Goal: Communication & Community: Share content

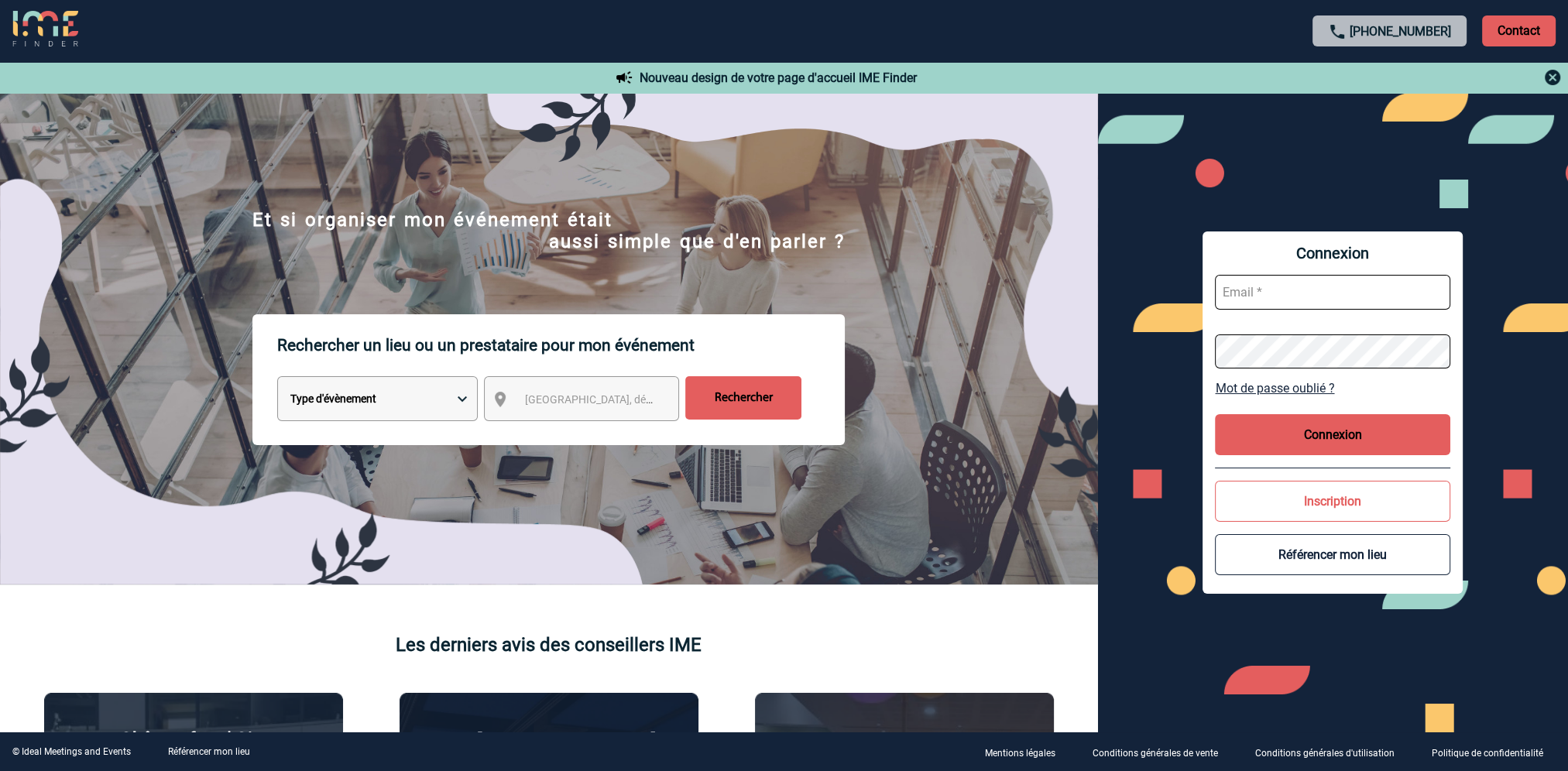
type input "delphine.lafage@capgemini.com"
click at [1178, 356] on div "Connexion delphine.lafage@capgemini.com Mot de passe oublié ? Connexion Inscrip…" at bounding box center [1333, 412] width 470 height 640
click at [548, 399] on span "Ville, département, région..." at bounding box center [633, 399] width 215 height 12
click at [1306, 430] on button "Connexion" at bounding box center [1332, 435] width 235 height 41
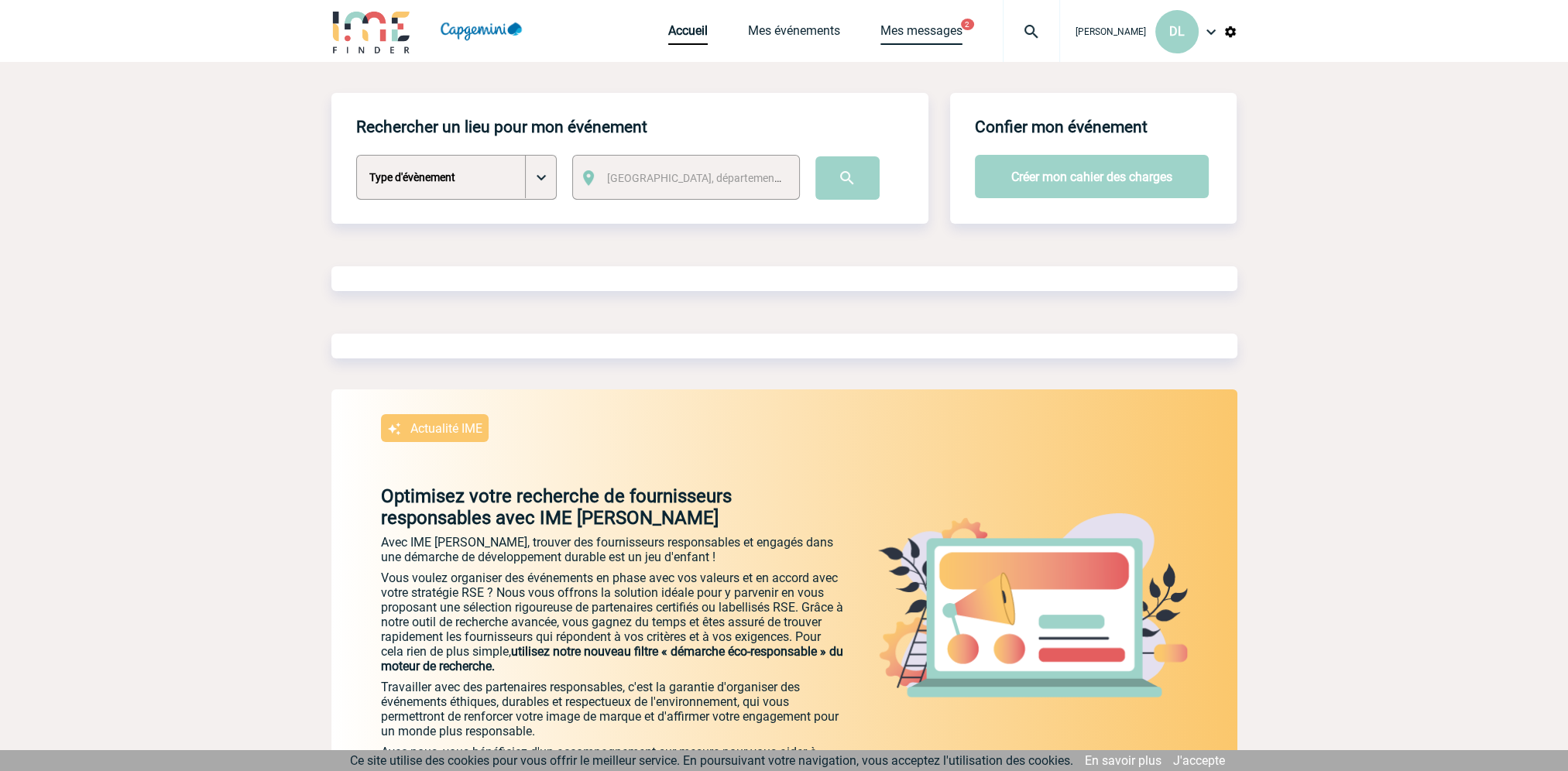
click at [953, 28] on link "Mes messages" at bounding box center [922, 33] width 82 height 21
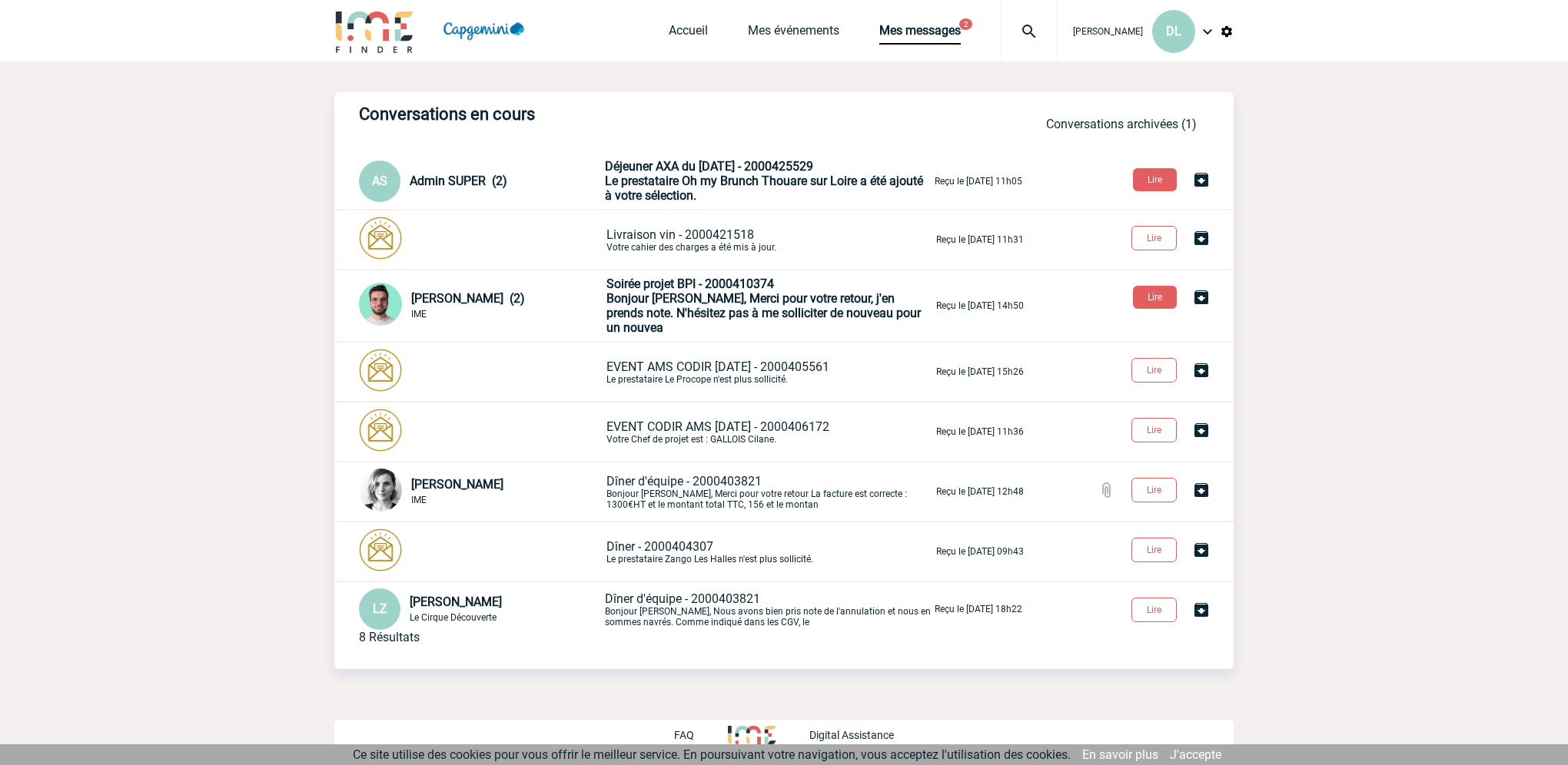
click at [735, 305] on span "Bonjour Delphine, Merci pour votre retour, j'en prends note. N'hésitez pas à me…" at bounding box center [764, 313] width 314 height 43
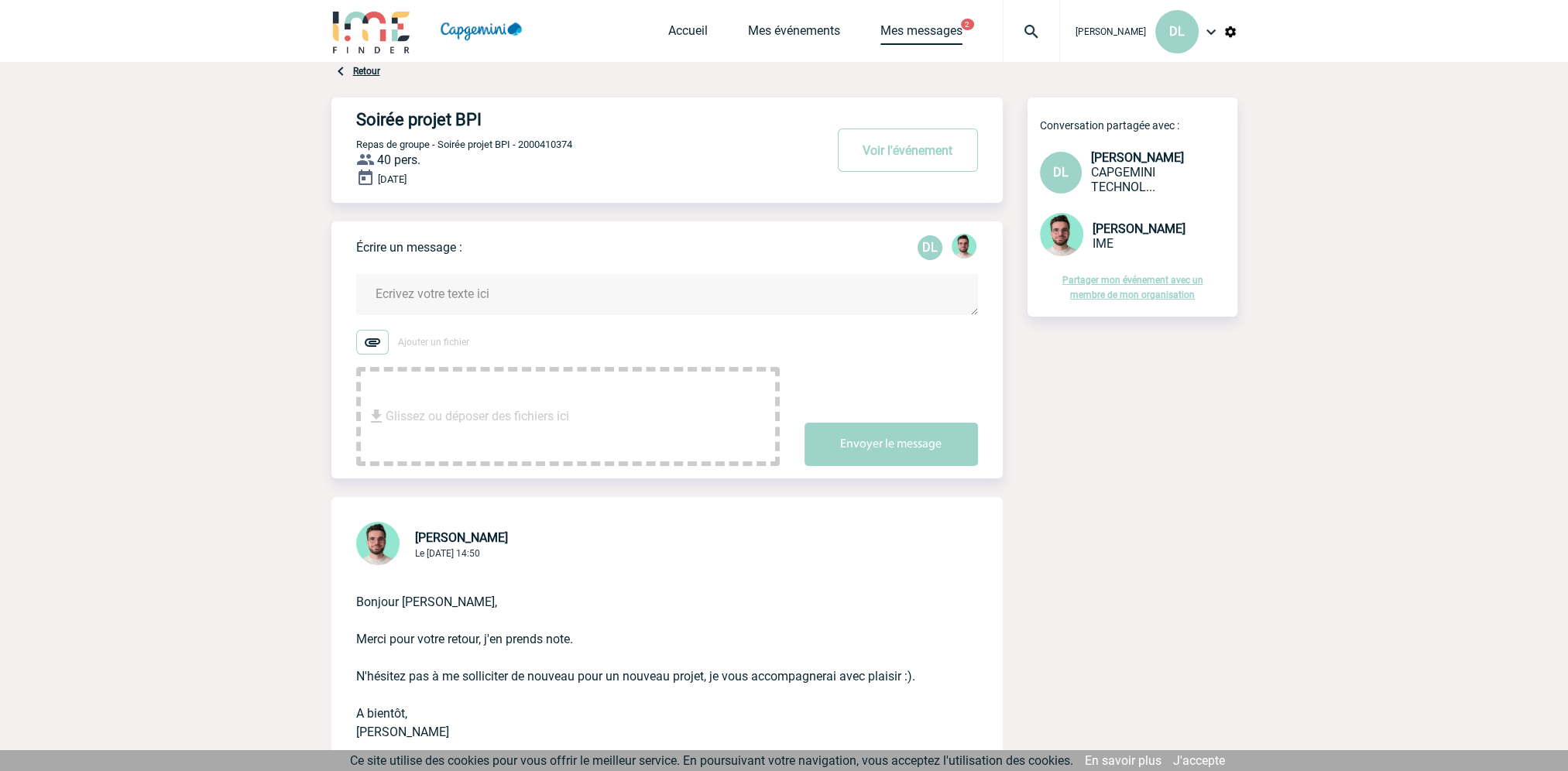
click at [898, 28] on link "Mes messages" at bounding box center [922, 33] width 82 height 21
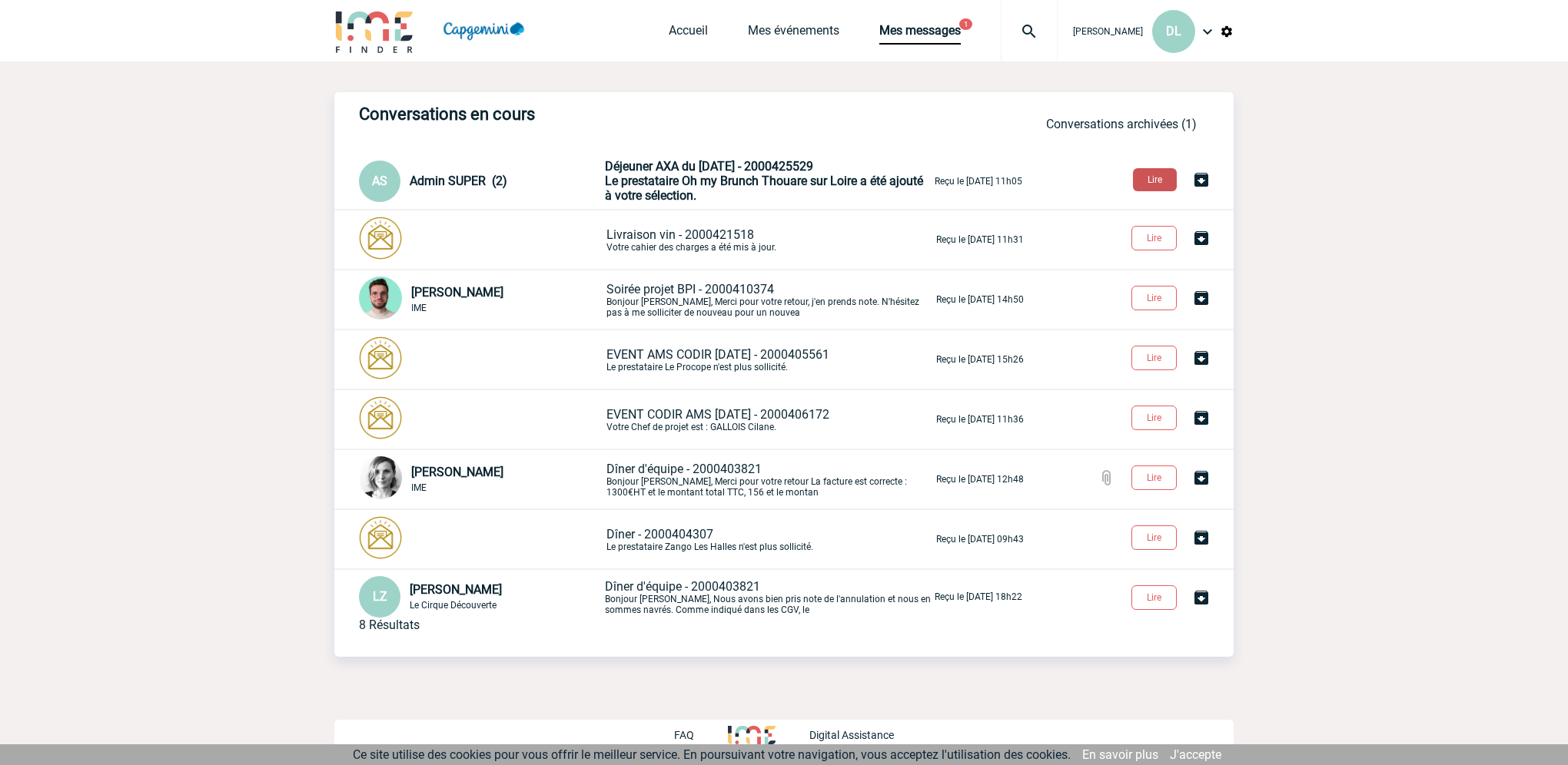
click at [1154, 178] on button "Lire" at bounding box center [1155, 180] width 43 height 23
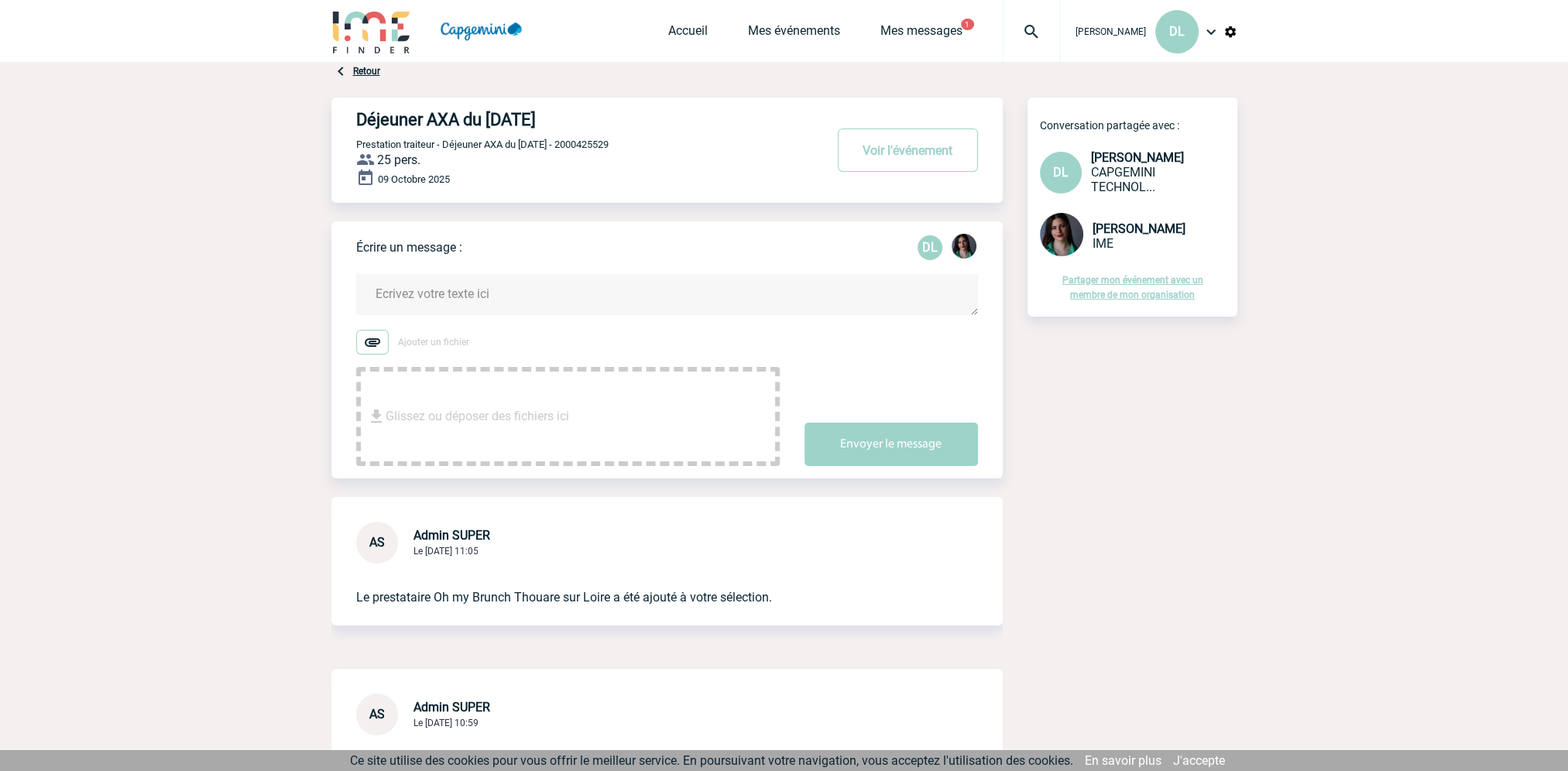
click at [1132, 282] on link "Partager mon événement avec un membre de mon organisation" at bounding box center [1133, 288] width 141 height 26
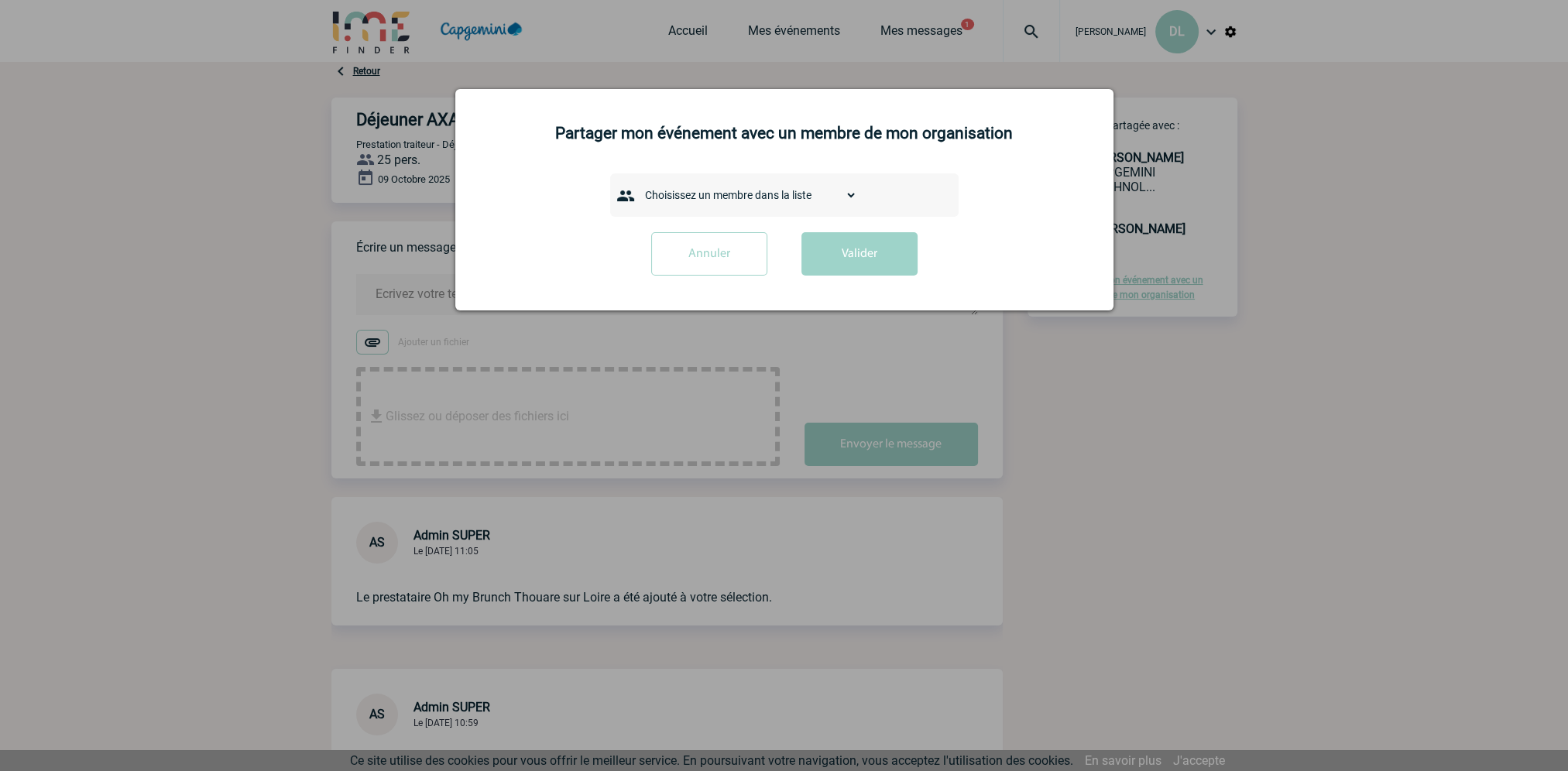
click at [839, 197] on select "Choisissez un membre dans la liste AANGOUR Sana ABICHOU Ghassen ABIDI Maïsa ABI…" at bounding box center [747, 195] width 219 height 21
click at [738, 190] on select "Choisissez un membre dans la liste AANGOUR Sana ABICHOU Ghassen ABIDI Maïsa ABI…" at bounding box center [747, 195] width 219 height 21
drag, startPoint x: 742, startPoint y: 193, endPoint x: 699, endPoint y: 192, distance: 43.0
click at [727, 194] on select "Choisissez un membre dans la liste AANGOUR Sana ABICHOU Ghassen ABIDI Maïsa ABI…" at bounding box center [747, 195] width 219 height 21
select select "104504"
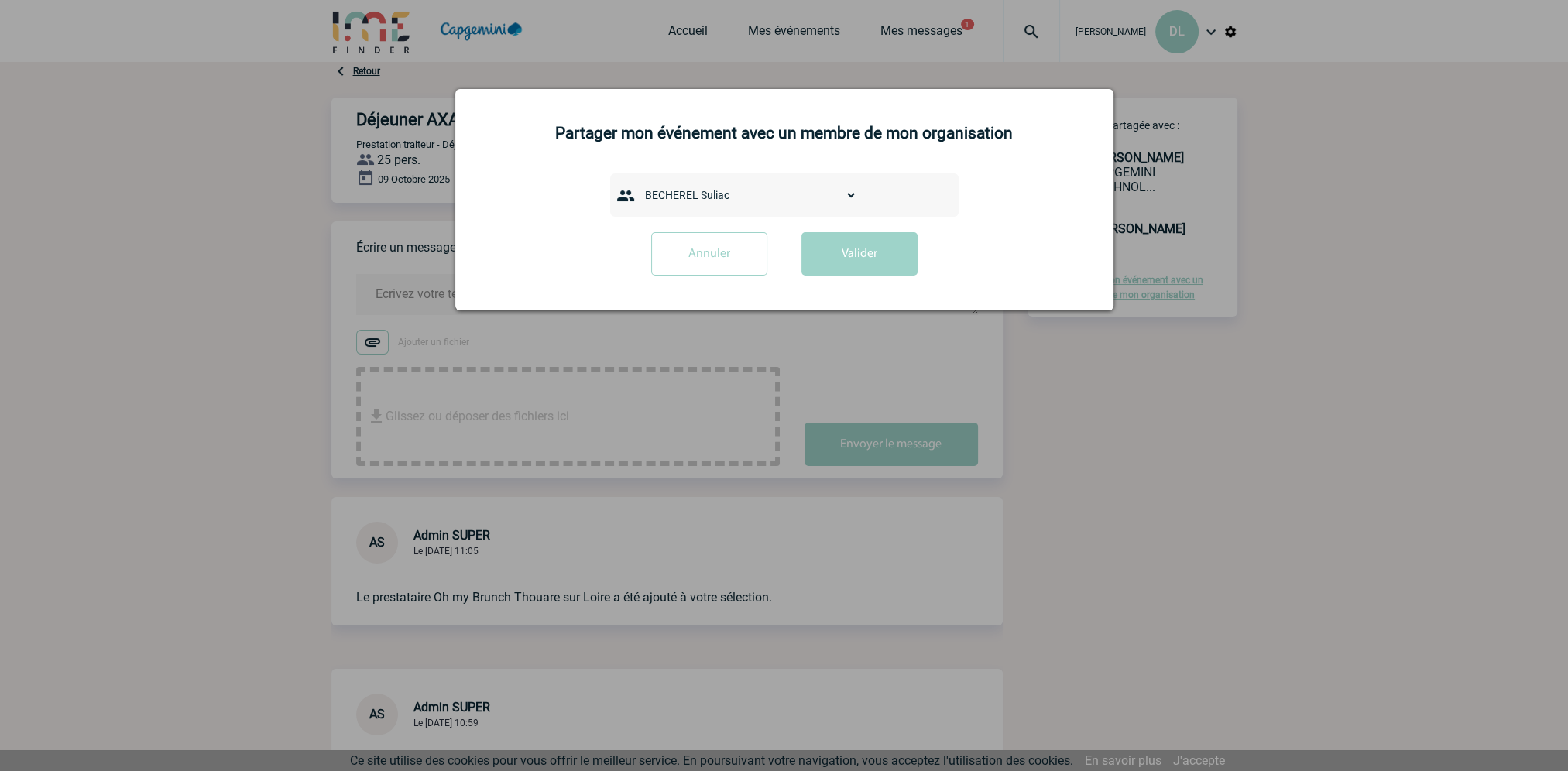
click at [481, 260] on div "Annuler Valider" at bounding box center [784, 260] width 620 height 55
click at [737, 258] on input "Annuler" at bounding box center [709, 254] width 116 height 44
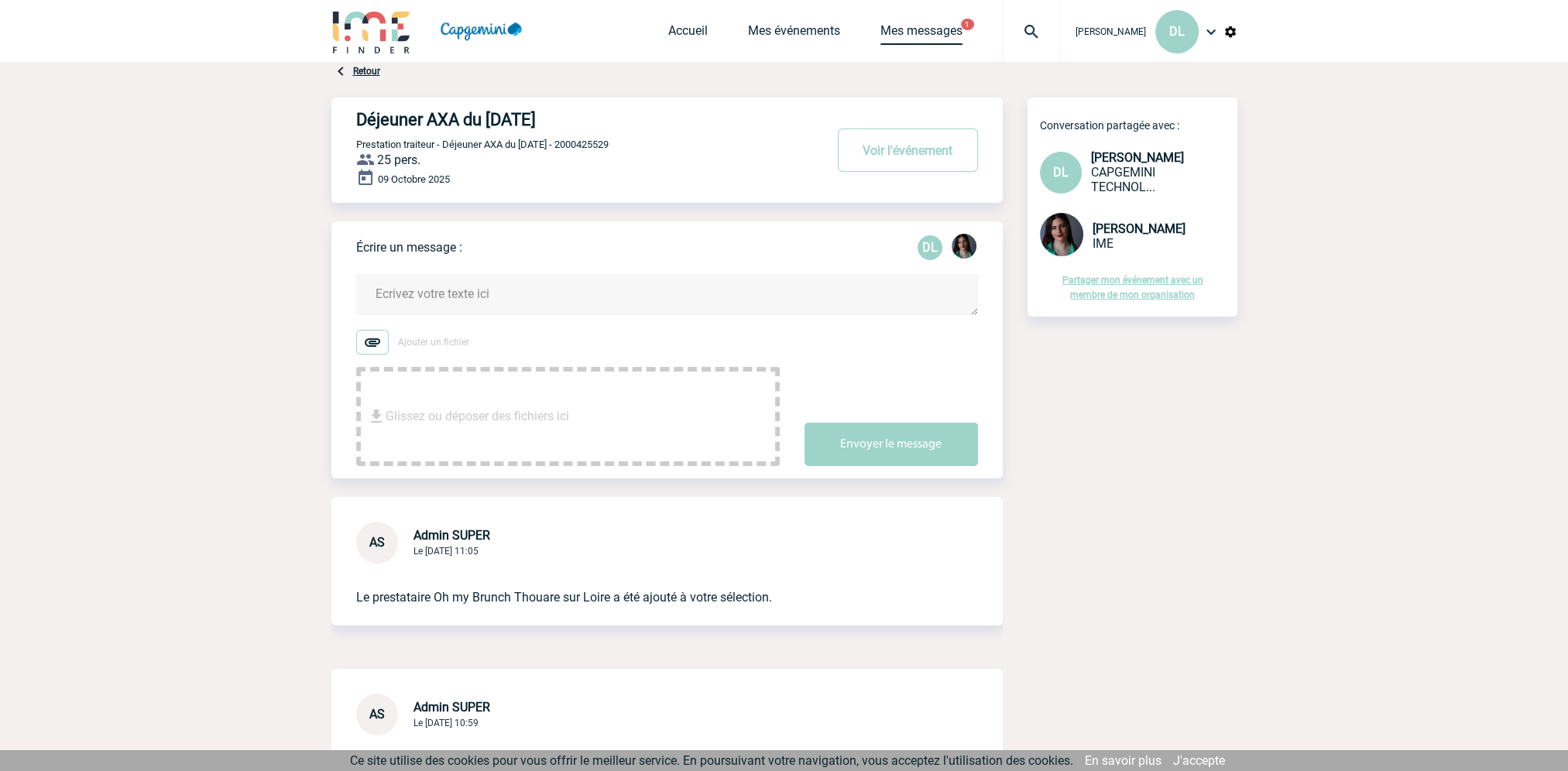
click at [921, 29] on link "Mes messages" at bounding box center [922, 33] width 82 height 21
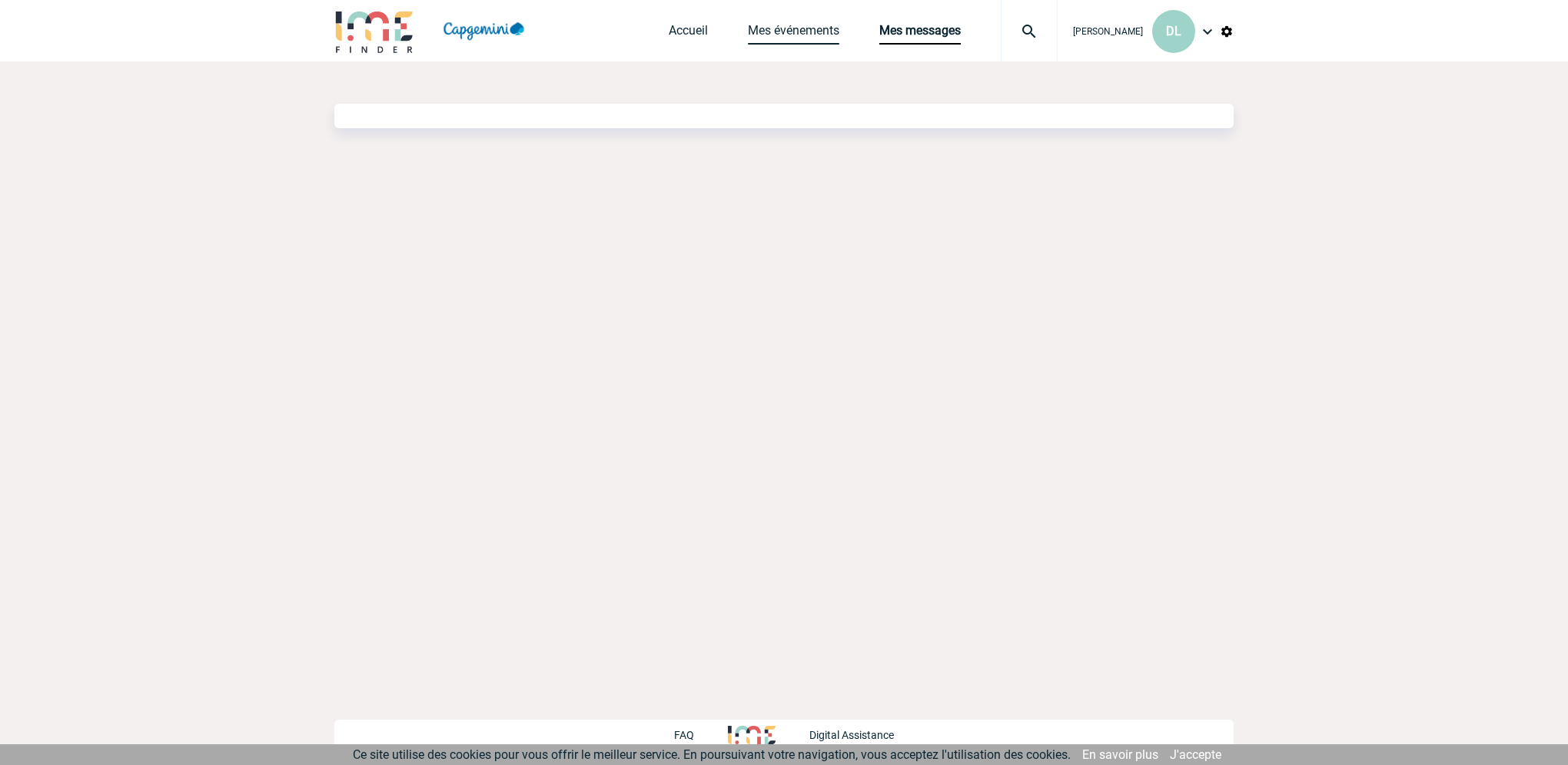
click at [791, 26] on link "Mes événements" at bounding box center [793, 33] width 91 height 21
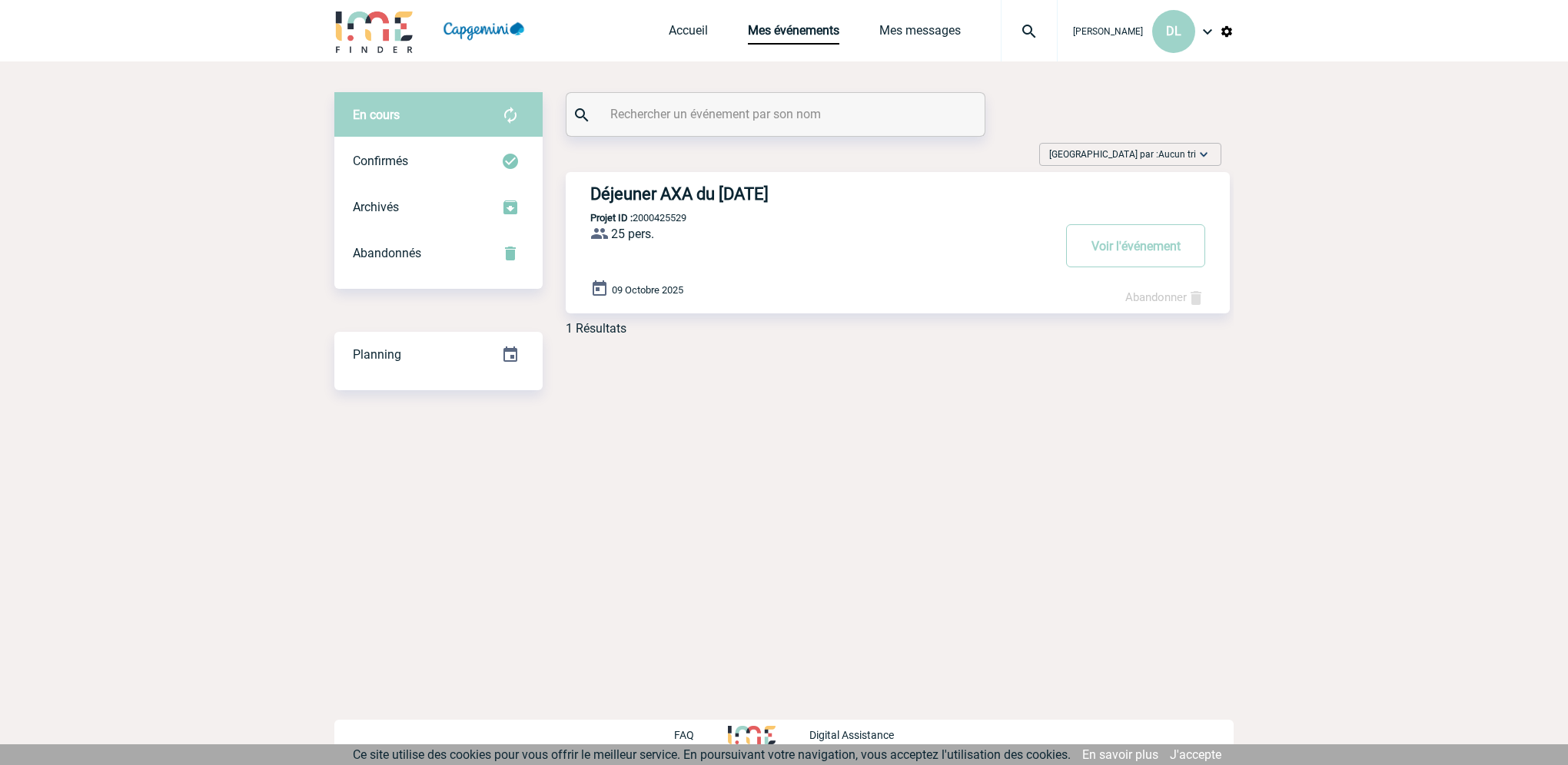
click at [735, 455] on body "[PERSON_NAME] DL Accueil Mes événements" at bounding box center [784, 382] width 1568 height 765
